Goal: Information Seeking & Learning: Learn about a topic

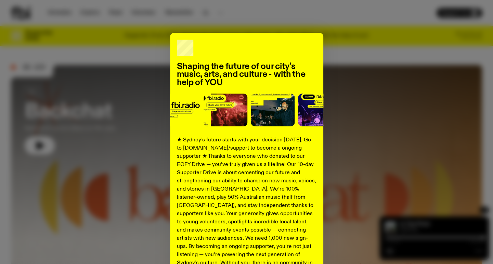
scroll to position [74, 0]
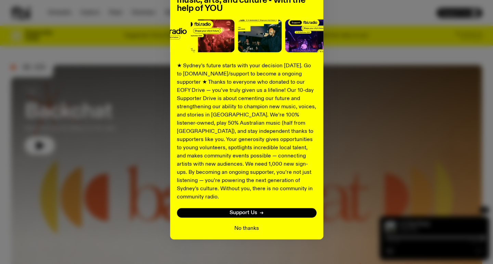
click at [245, 225] on button "No thanks" at bounding box center [246, 229] width 25 height 8
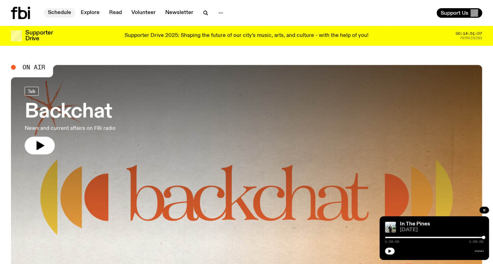
click at [62, 11] on link "Schedule" at bounding box center [59, 13] width 31 height 10
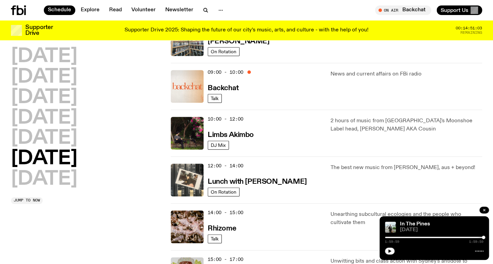
scroll to position [139, 0]
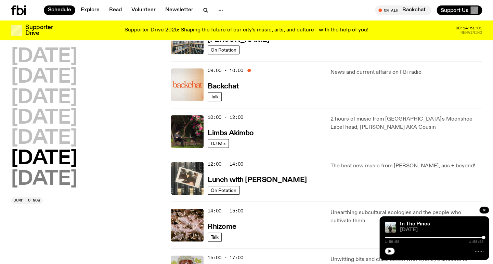
click at [64, 181] on h2 "[DATE]" at bounding box center [44, 179] width 66 height 19
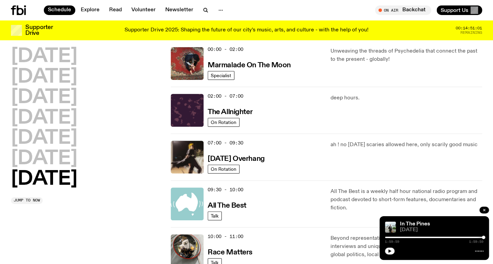
scroll to position [19, 0]
click at [219, 159] on h3 "[DATE] Overhang" at bounding box center [236, 159] width 57 height 7
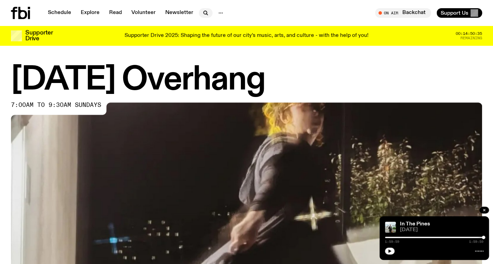
click at [206, 12] on icon "button" at bounding box center [205, 13] width 8 height 8
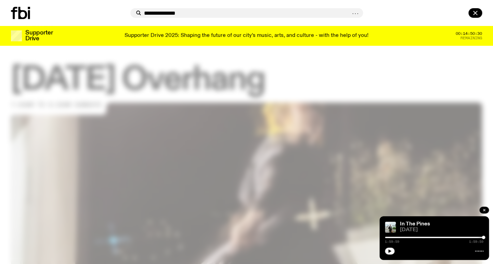
type input "**********"
